Goal: Information Seeking & Learning: Find contact information

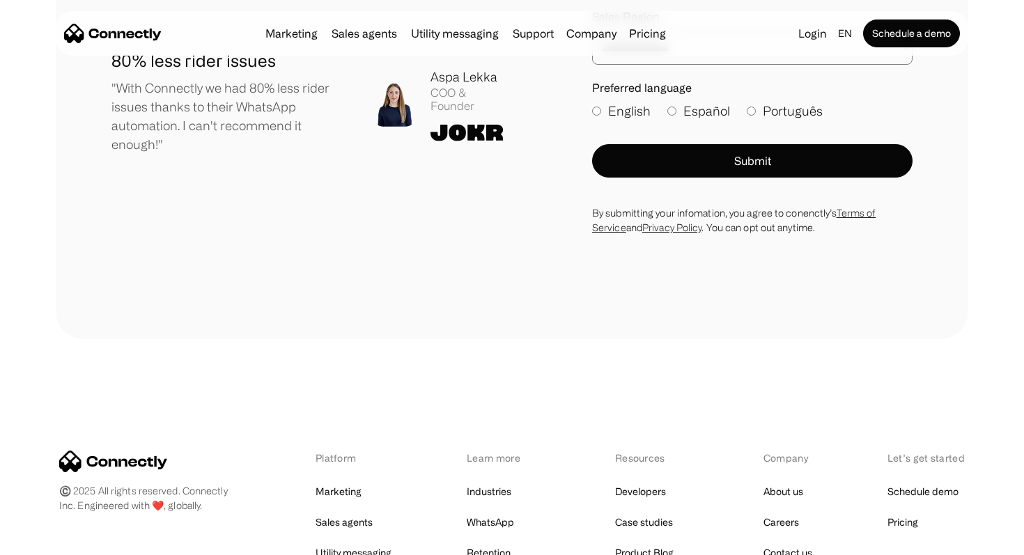
scroll to position [7719, 0]
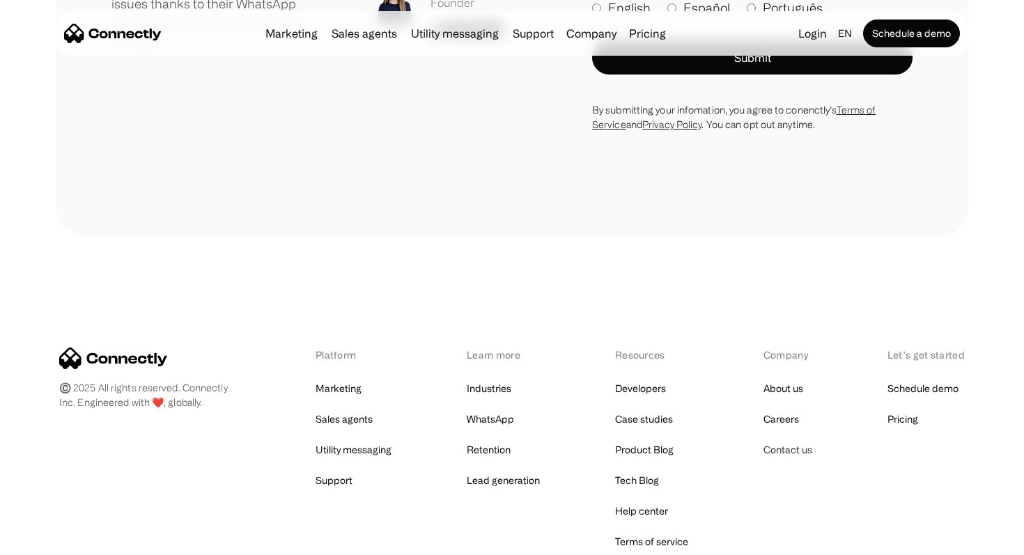
click at [810, 440] on link "Contact us" at bounding box center [788, 450] width 49 height 20
click at [808, 440] on link "Contact us" at bounding box center [788, 450] width 49 height 20
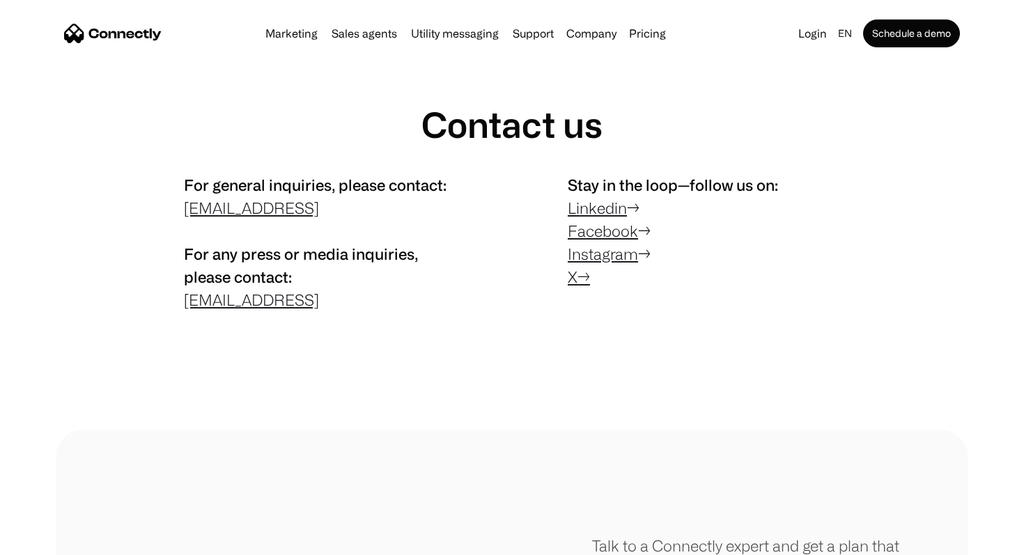
scroll to position [38, 0]
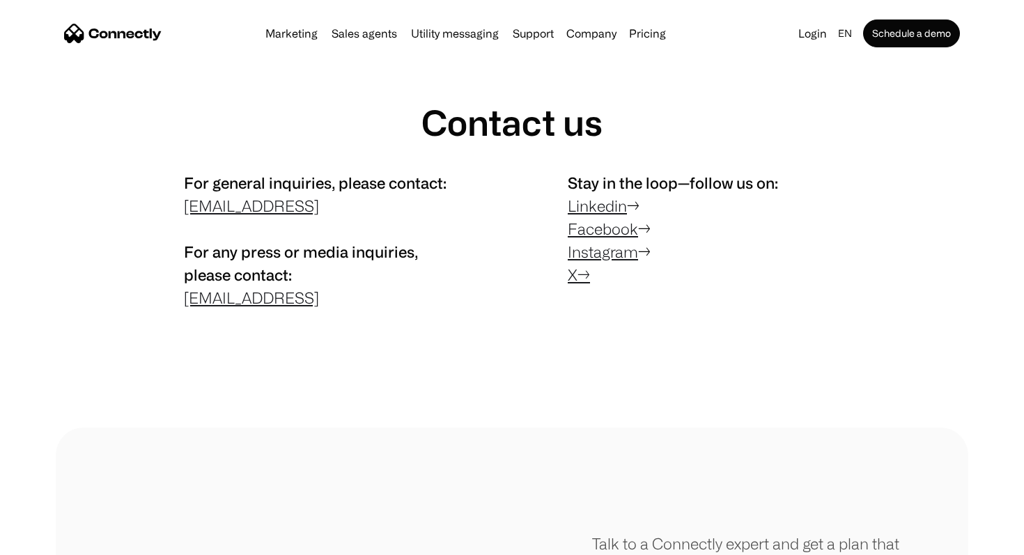
drag, startPoint x: 153, startPoint y: 213, endPoint x: 360, endPoint y: 219, distance: 207.0
click at [360, 219] on div "For general inquiries, please contact: contact@connectly.ai For any press or me…" at bounding box center [511, 243] width 801 height 145
copy link "contact@connectly.ai"
